Goal: Find specific page/section: Find specific page/section

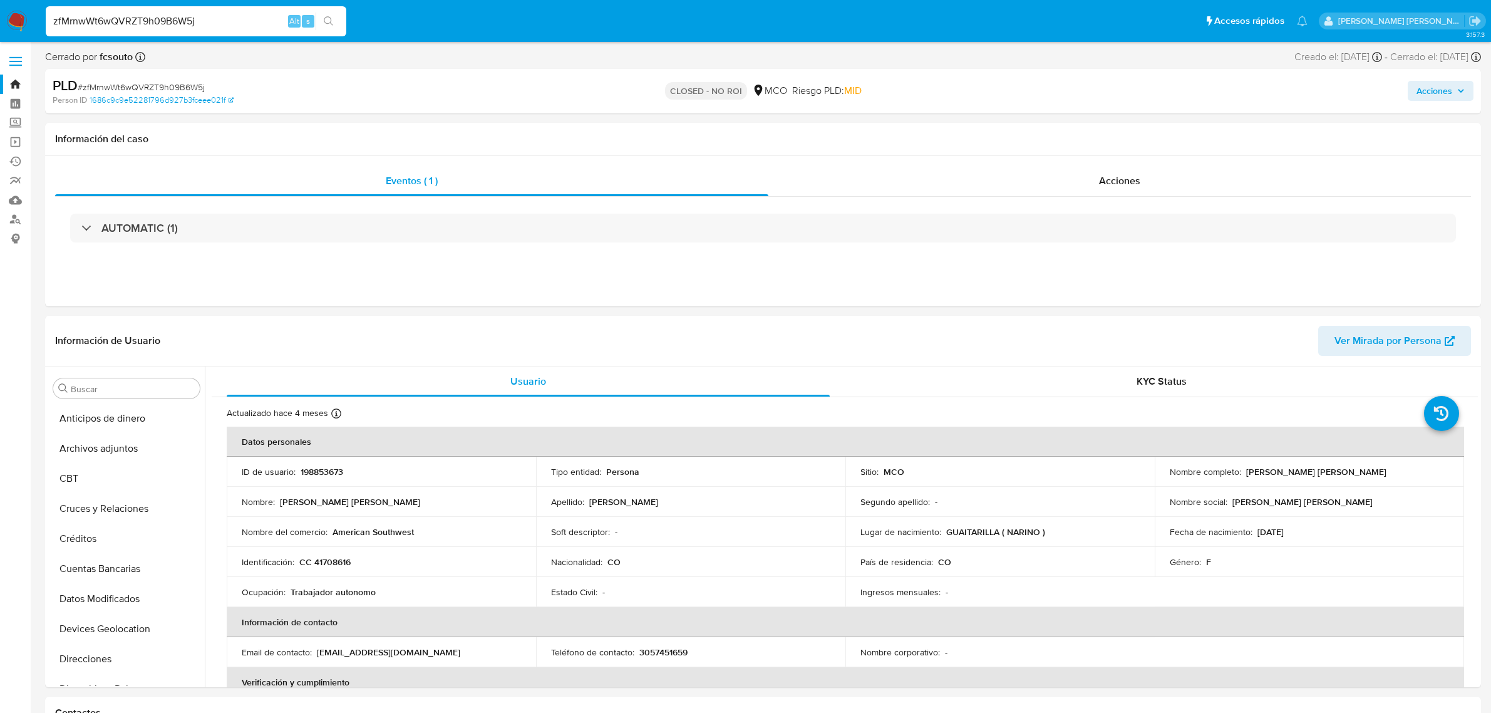
select select "10"
click at [214, 28] on input "zfMrnwWt6wQVRZT9h09B6W5j" at bounding box center [196, 21] width 301 height 16
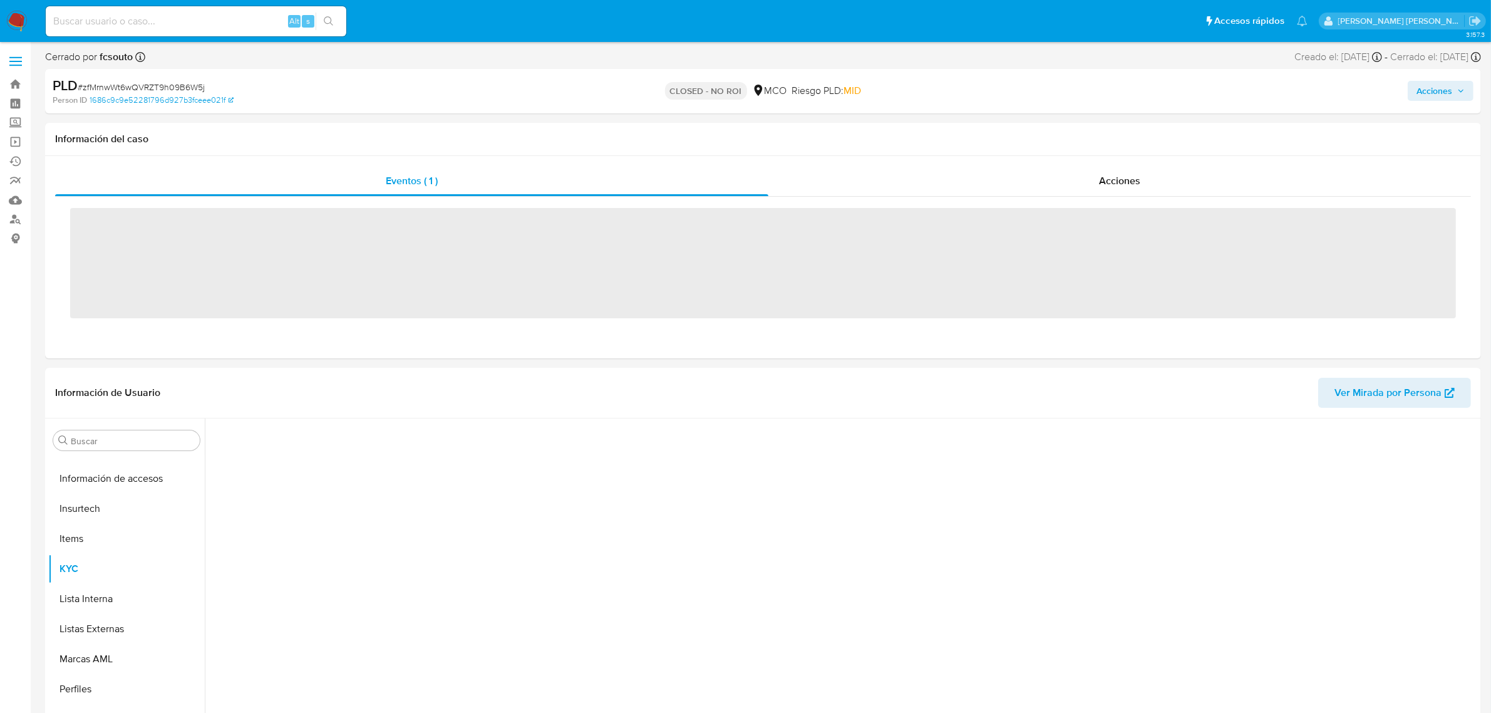
scroll to position [528, 0]
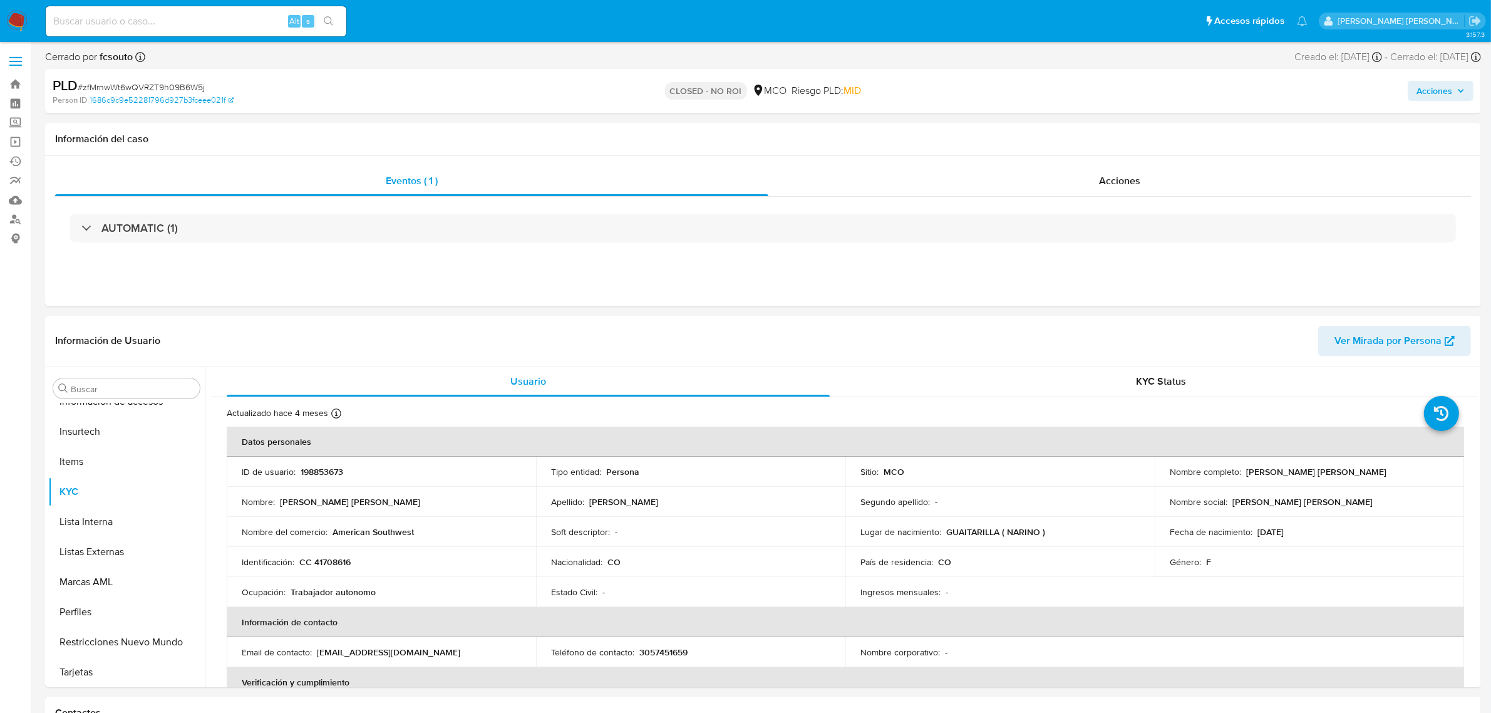
select select "10"
click at [218, 24] on input at bounding box center [196, 21] width 301 height 16
paste input "SgdSP9aGXbnCy3NCiYsLmwbm"
type input "SgdSP9aGXbnCy3NCiYsLmwbm"
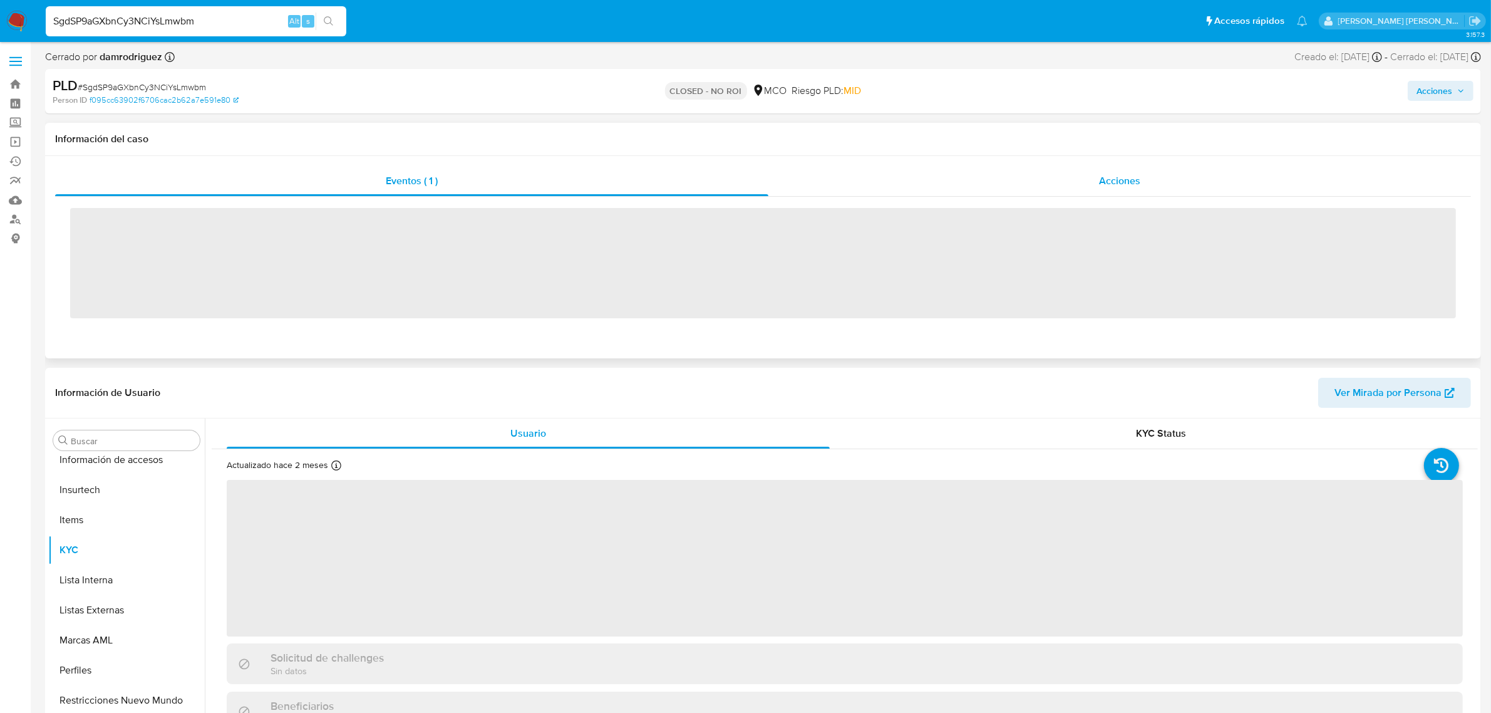
scroll to position [528, 0]
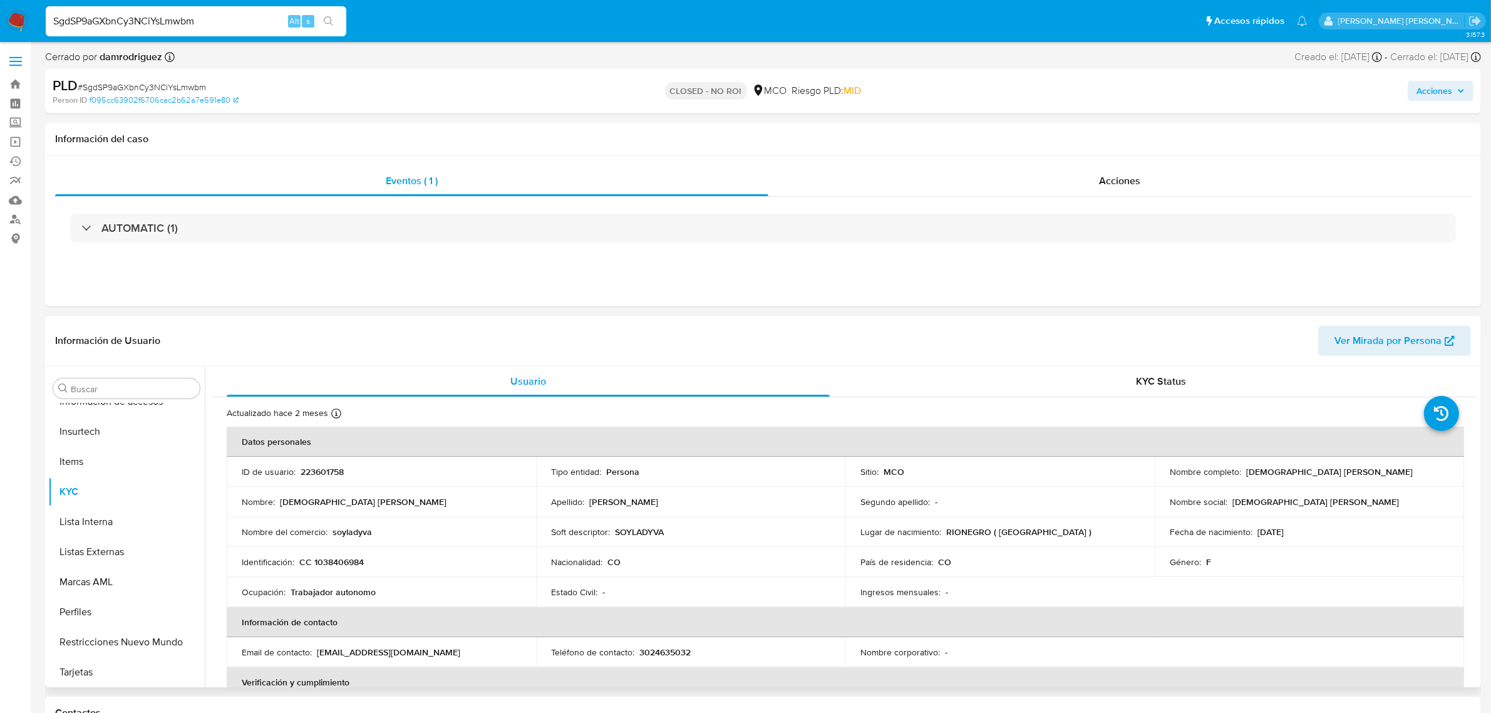
select select "10"
click at [230, 28] on input "SgdSP9aGXbnCy3NCiYsLmwbm" at bounding box center [196, 21] width 301 height 16
drag, startPoint x: 260, startPoint y: 20, endPoint x: 0, endPoint y: 14, distance: 260.0
click at [0, 14] on nav "Pausado Ver notificaciones SgdSP9aGXbnCy3NCiYsLmwbm Alt s Accesos rápidos Presi…" at bounding box center [745, 21] width 1491 height 42
paste input "Gg4pDVlajasUbNF2MO1LqvMC"
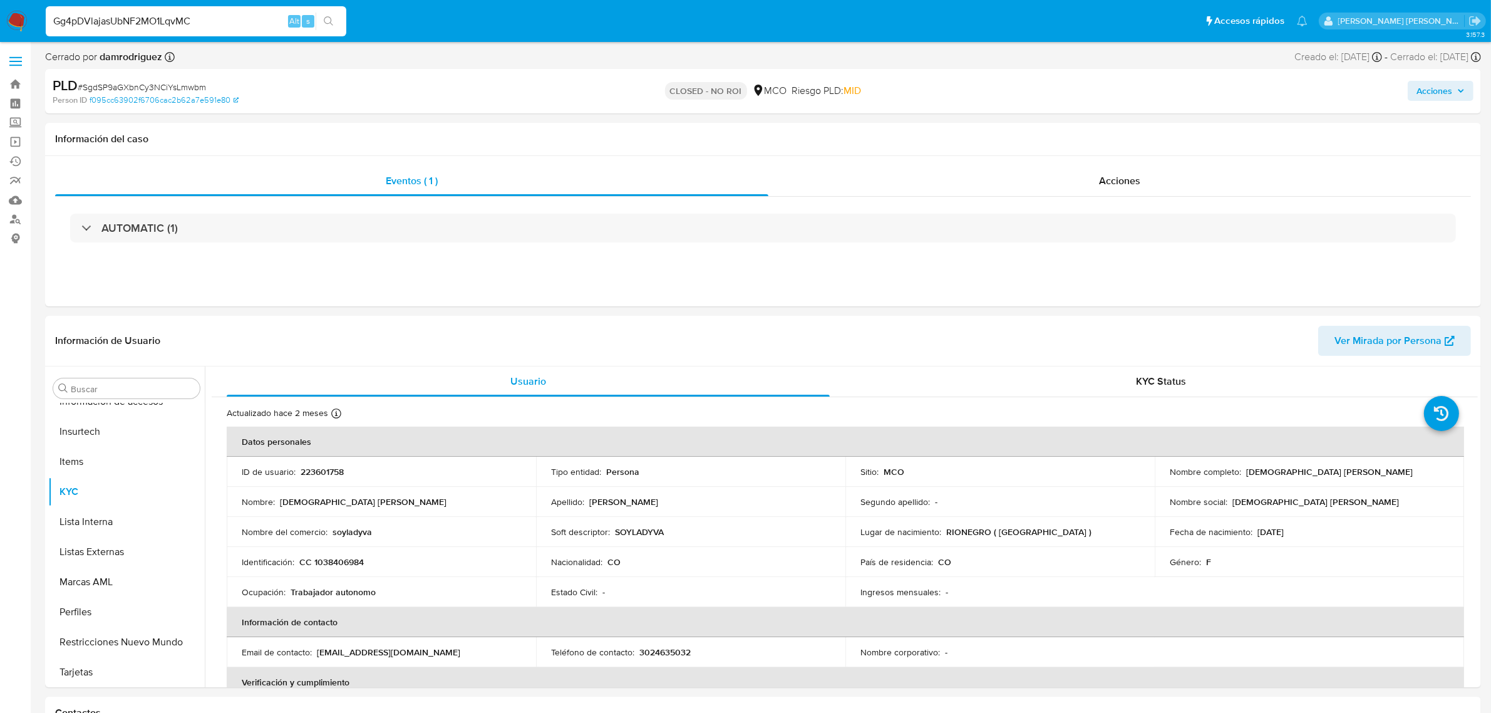
type input "Gg4pDVlajasUbNF2MO1LqvMC"
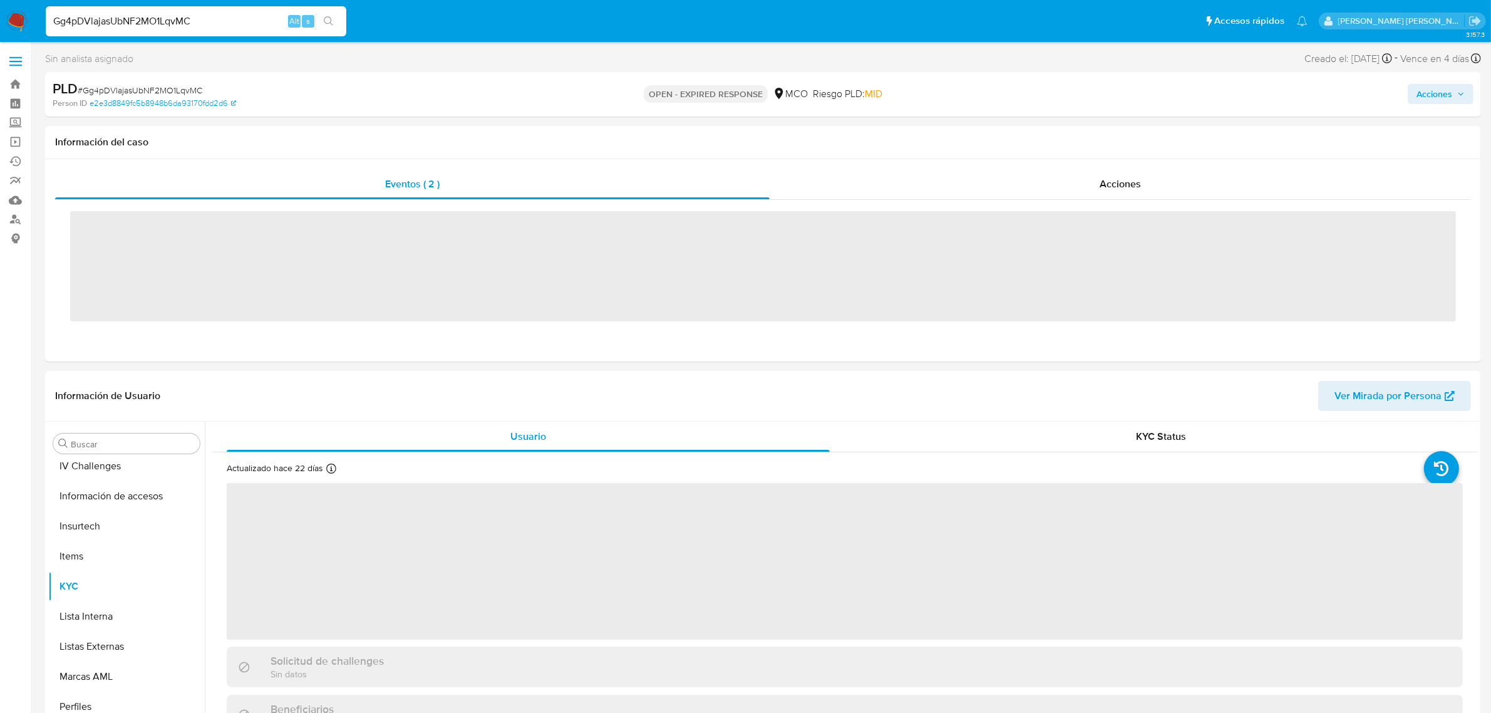
scroll to position [528, 0]
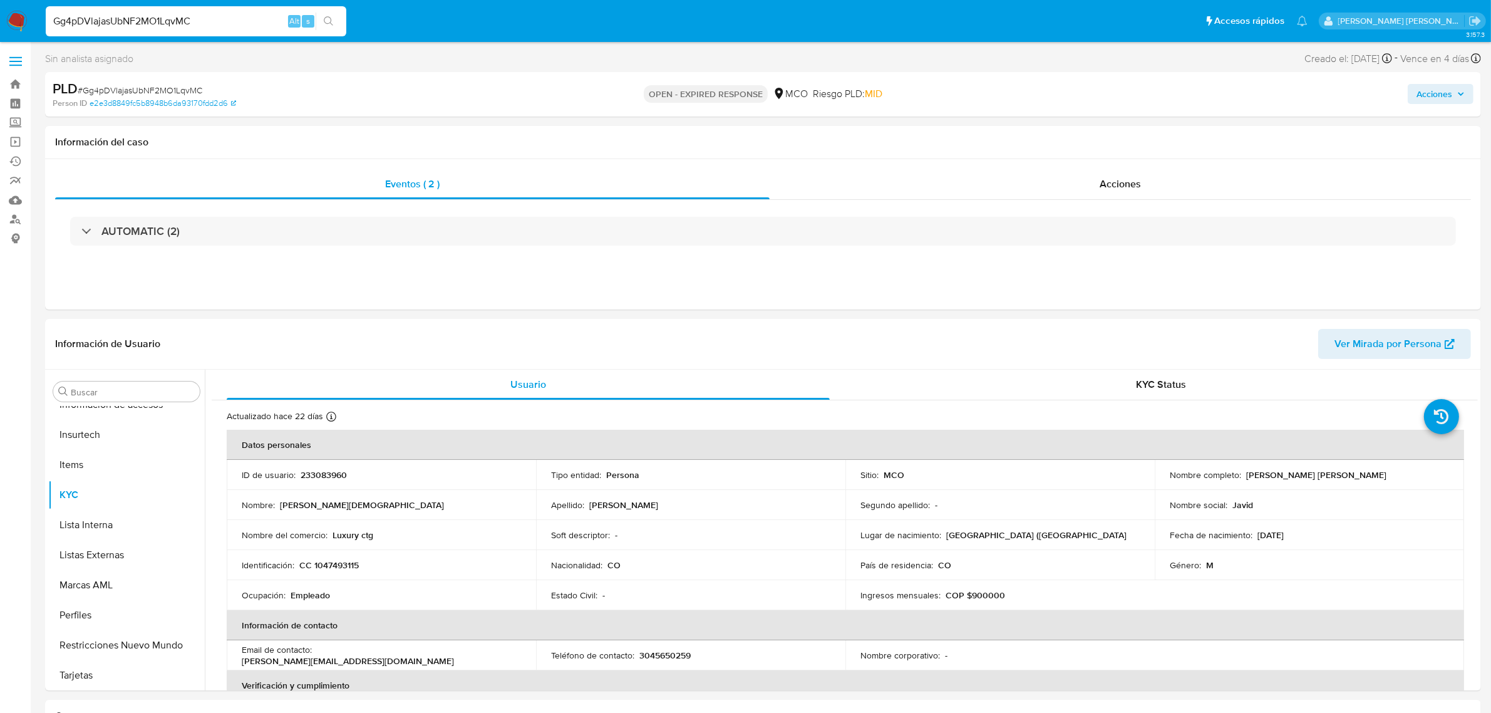
select select "10"
click at [204, 21] on input "Gg4pDVlajasUbNF2MO1LqvMC" at bounding box center [196, 21] width 301 height 16
paste input "q7QjwsGjvAaQyHseR6yY7QE7"
type input "q7QjwsGjvAaQyHseR6yY7QE7"
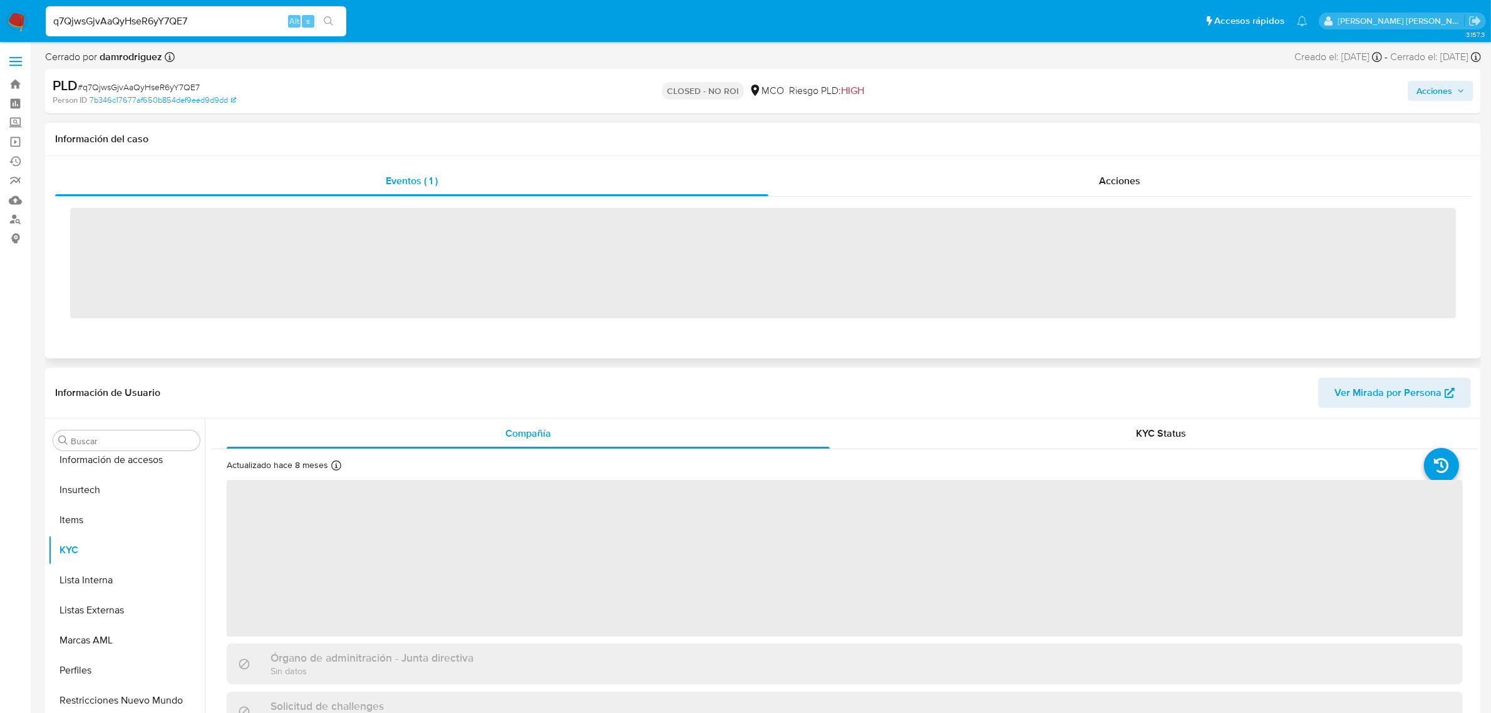
scroll to position [528, 0]
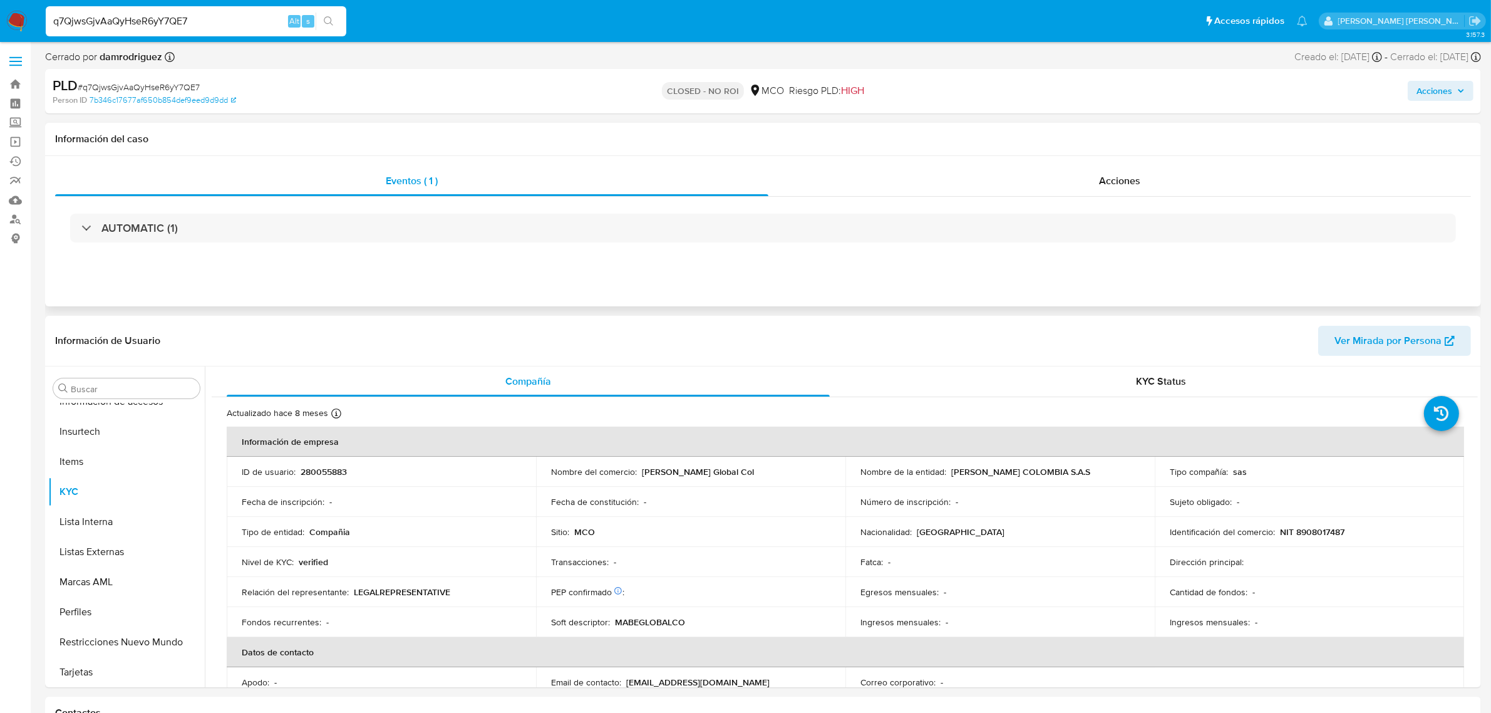
select select "10"
click at [212, 29] on input "q7QjwsGjvAaQyHseR6yY7QE7" at bounding box center [196, 21] width 301 height 16
click at [214, 26] on input "q7QjwsGjvAaQyHseR6yY7QE7" at bounding box center [196, 21] width 301 height 16
paste input "COZ8eFHBIcdsKHnA5ejIleK6"
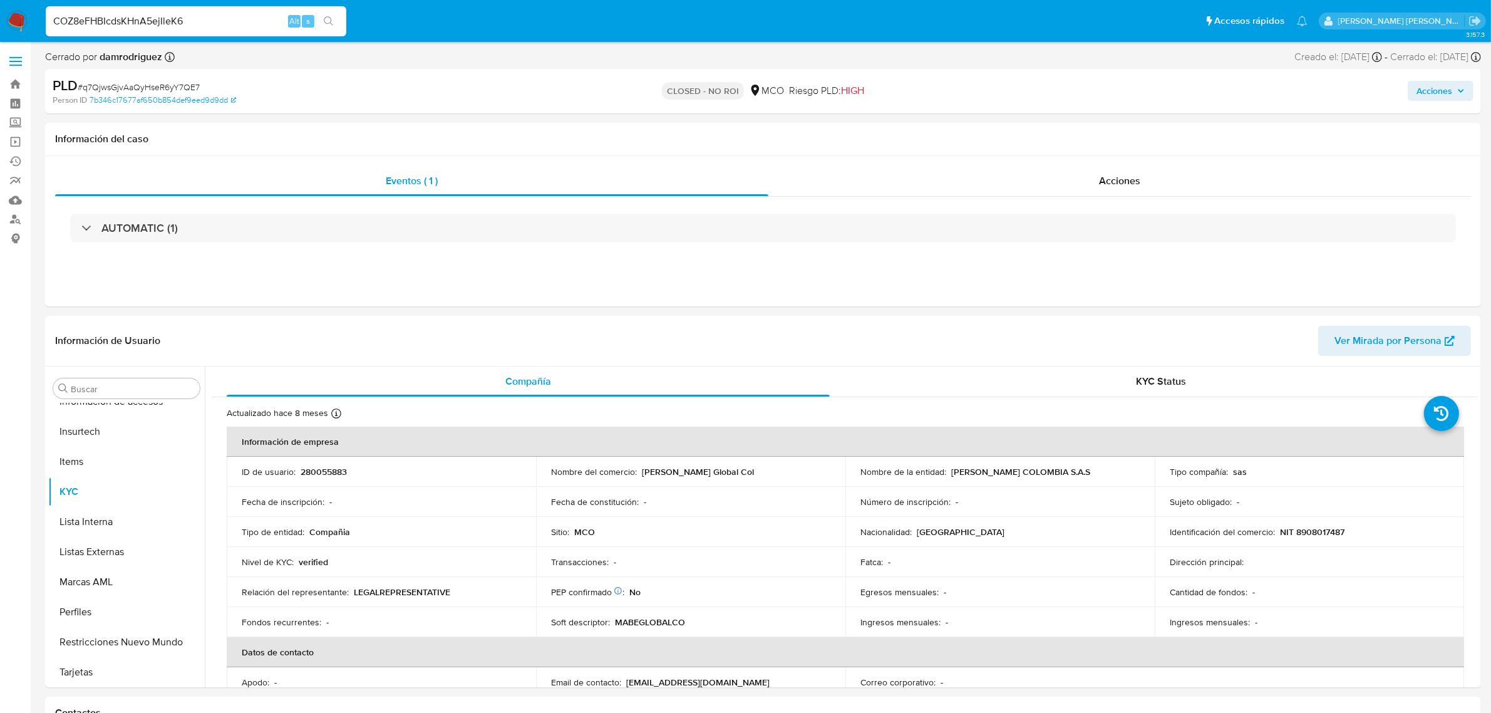
type input "COZ8eFHBIcdsKHnA5ejIleK6"
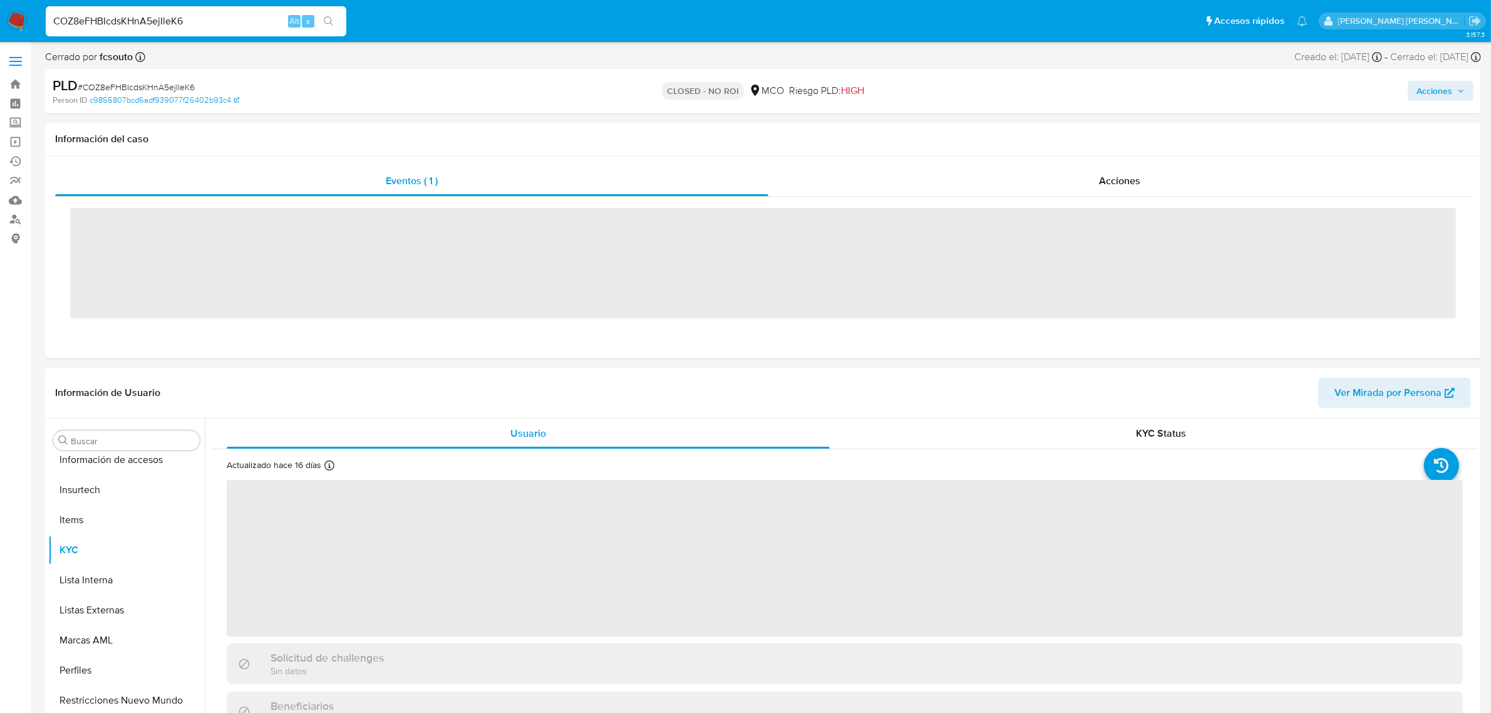
scroll to position [528, 0]
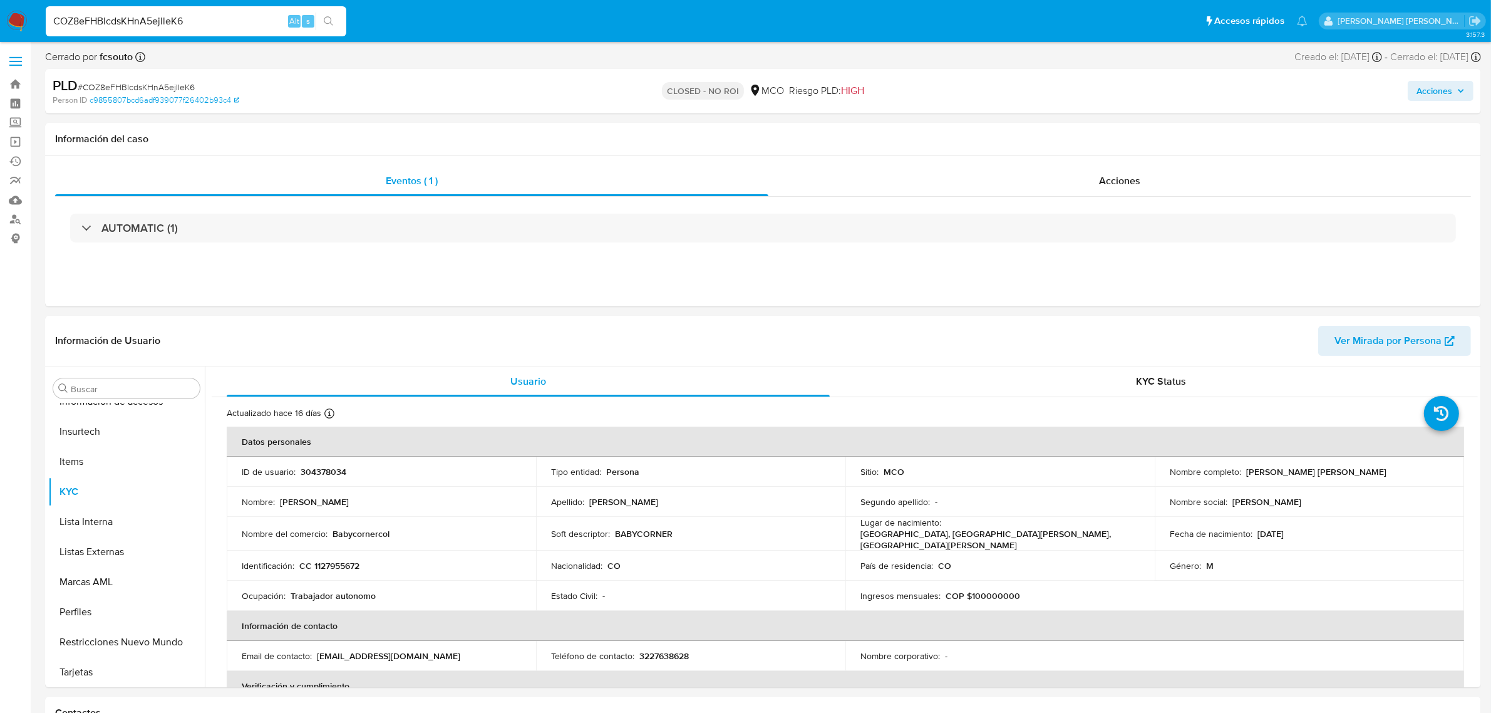
select select "10"
click at [230, 22] on input "COZ8eFHBIcdsKHnA5ejIleK6" at bounding box center [196, 21] width 301 height 16
paste input "oOZiPrC6dsQIUVkpYSMAV2VM"
type input "oOZiPrC6dsQIUVkpYSMAV2VM"
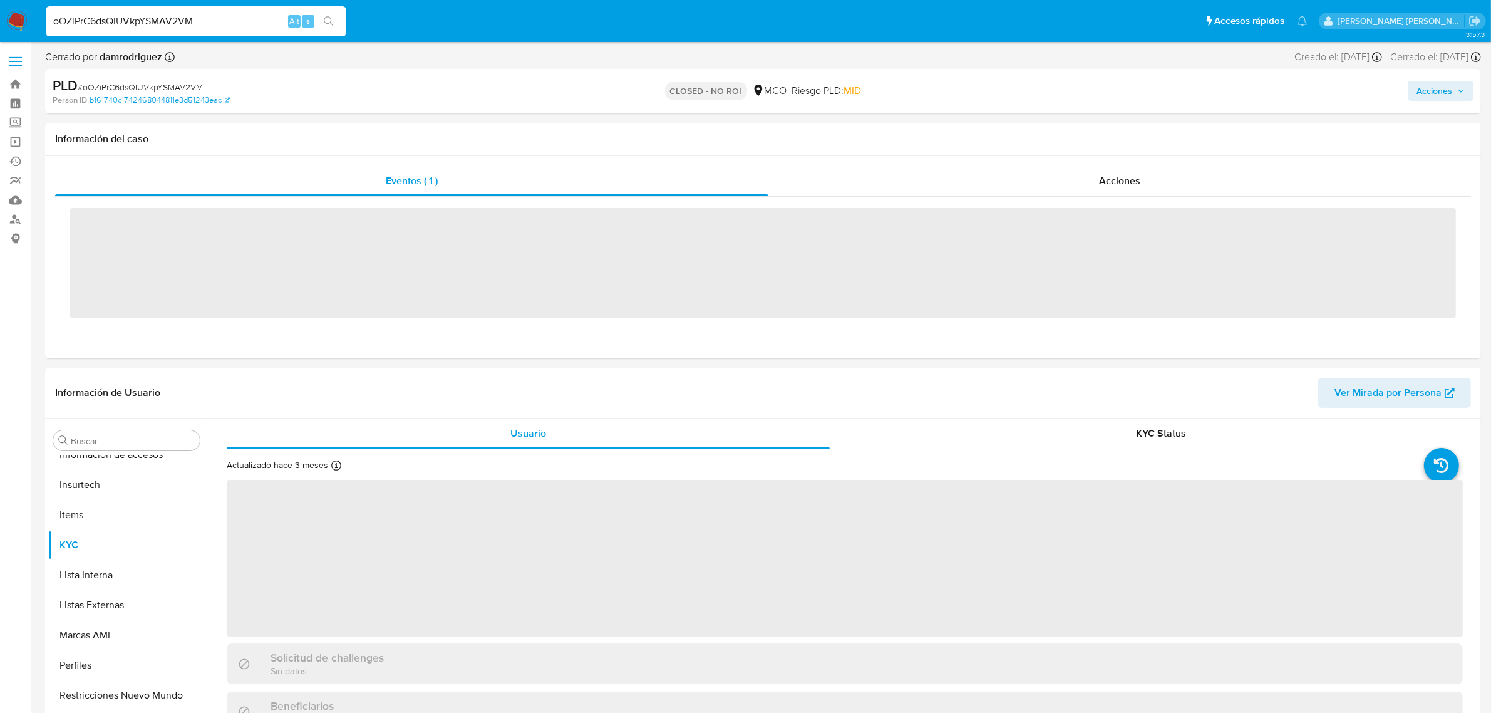
scroll to position [528, 0]
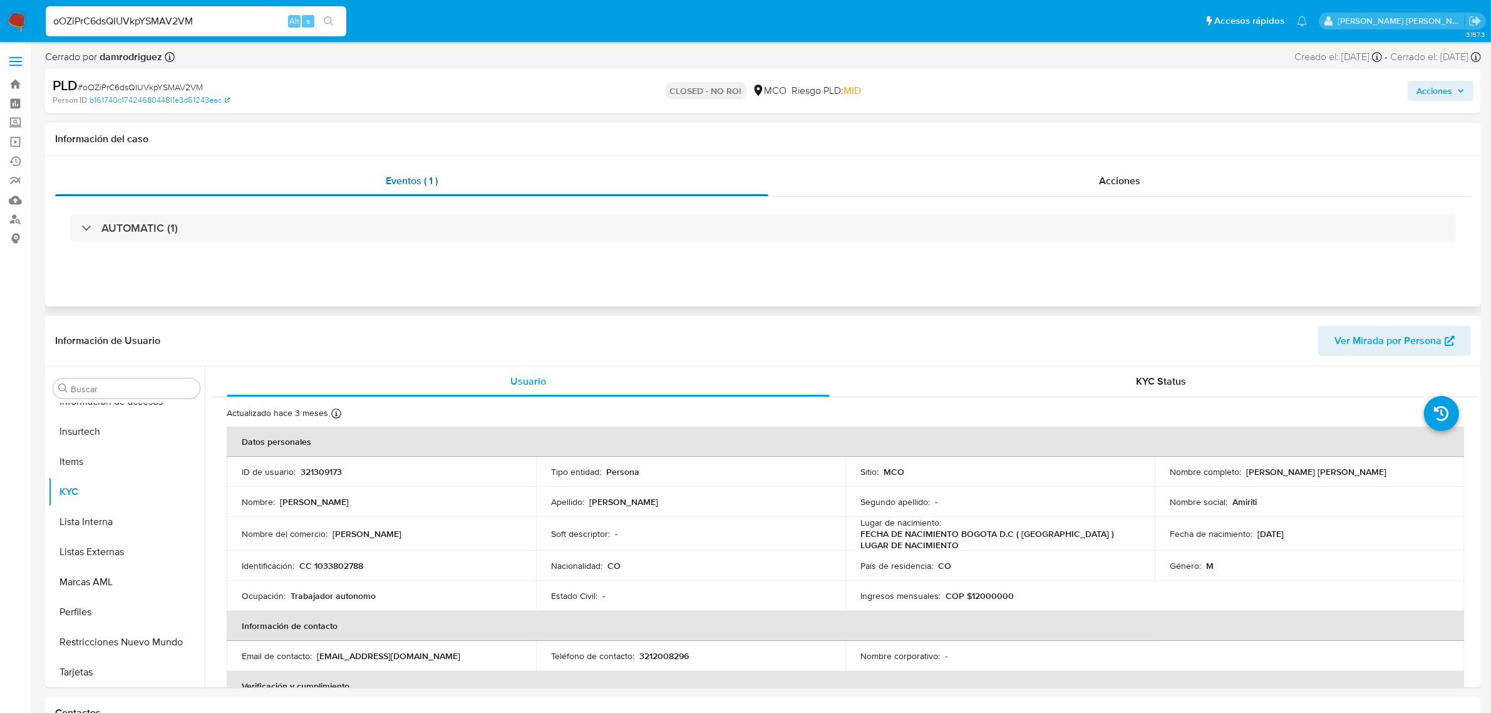
select select "10"
click at [237, 14] on input "oOZiPrC6dsQIUVkpYSMAV2VM" at bounding box center [196, 21] width 301 height 16
paste input "chCtfW585KHYqb5QU3wsyGbx"
type input "chCtfW585KHYqb5QU3wsyGbx"
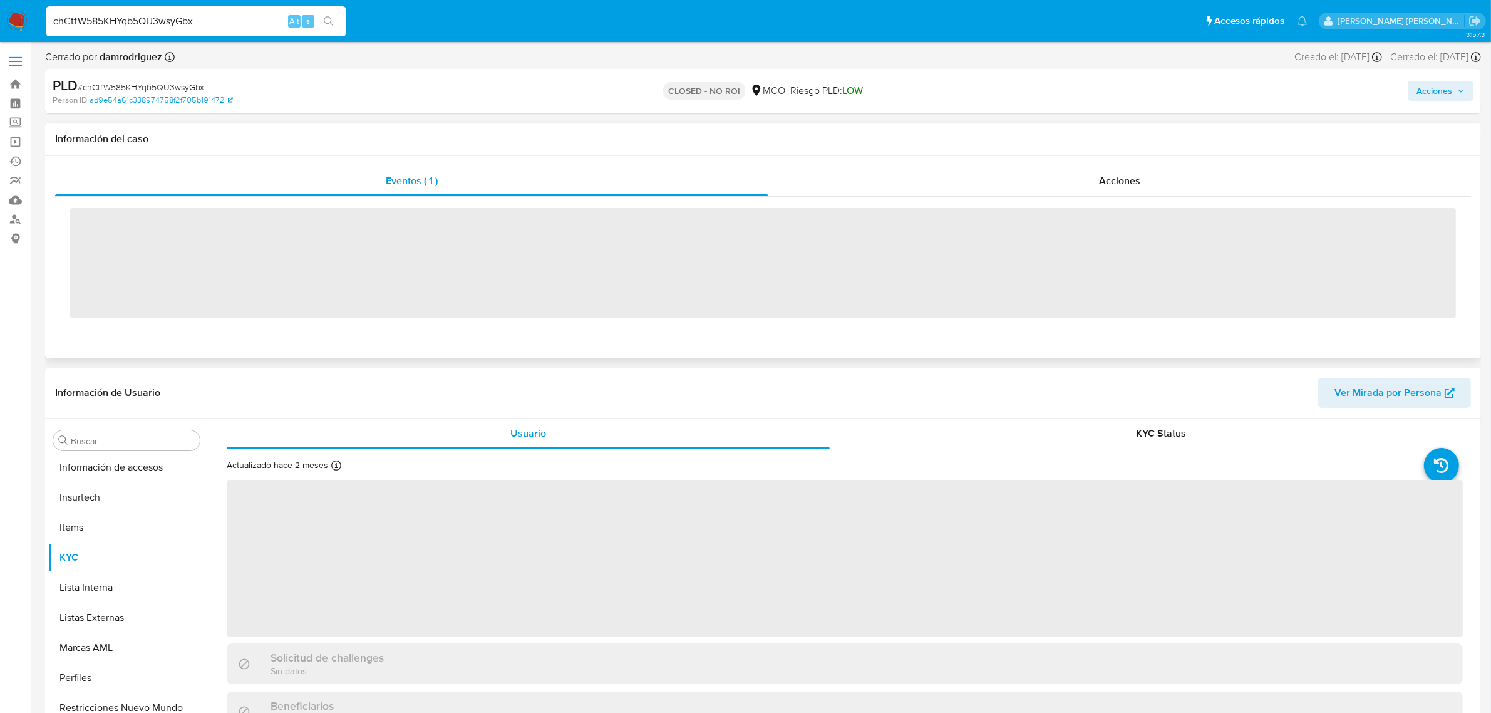
scroll to position [528, 0]
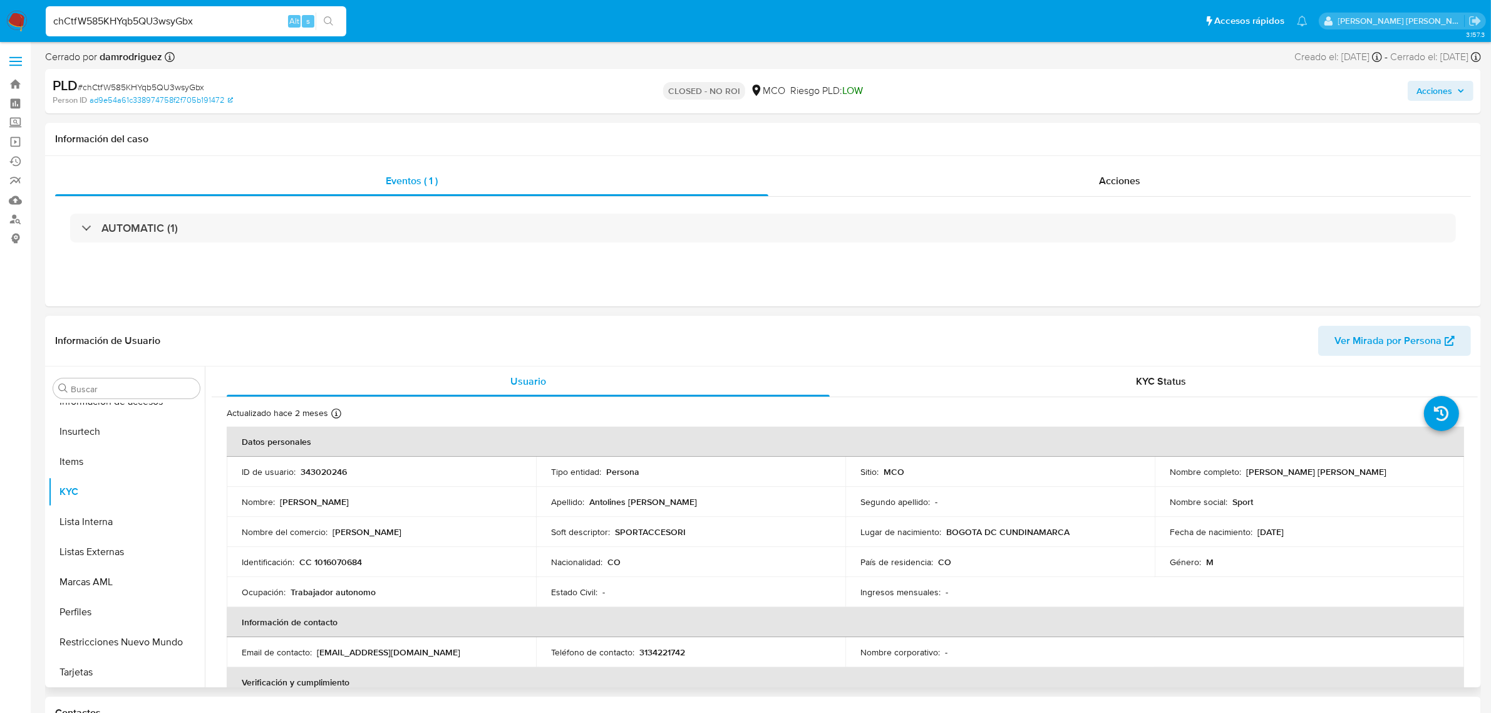
select select "10"
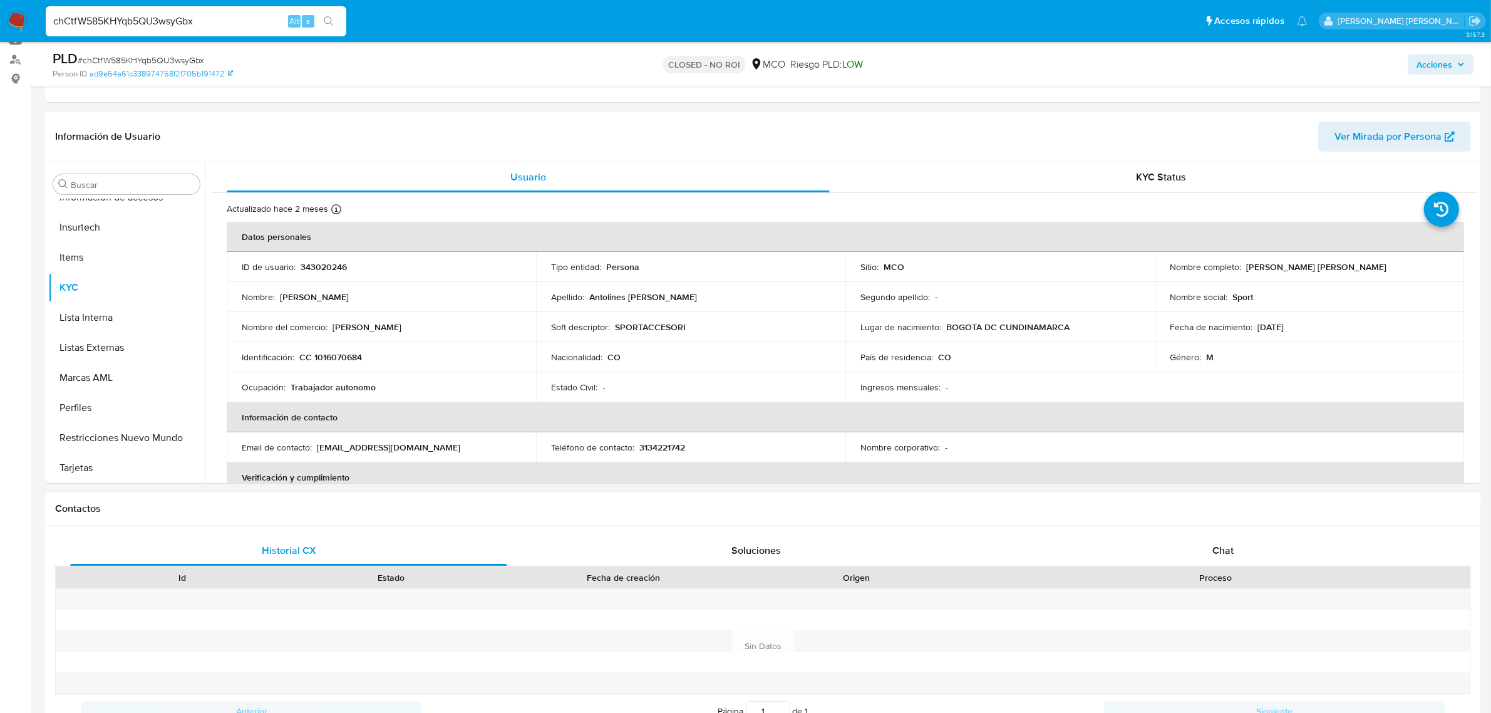
scroll to position [0, 0]
